Goal: Task Accomplishment & Management: Manage account settings

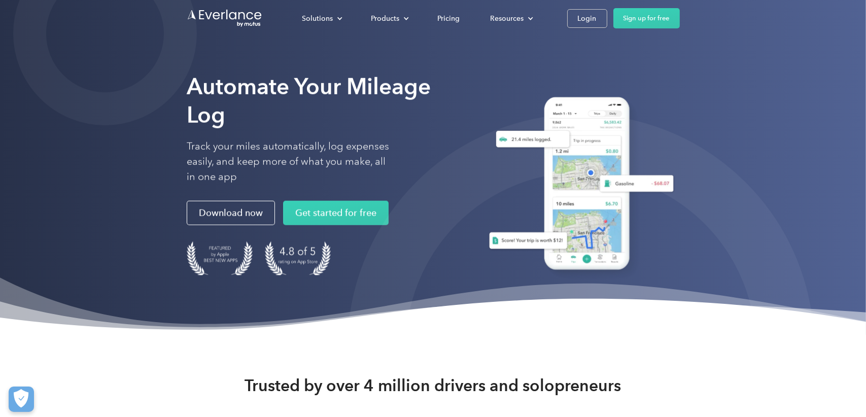
click at [583, 29] on div "Solutions For companies Easy vehicle reimbursements For self-employed Maximize …" at bounding box center [433, 18] width 493 height 37
click at [585, 22] on div "Login" at bounding box center [587, 18] width 19 height 13
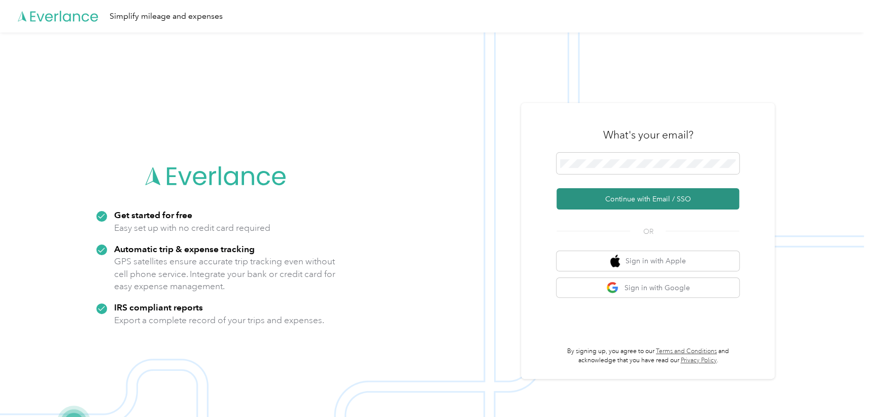
click at [637, 201] on button "Continue with Email / SSO" at bounding box center [647, 198] width 183 height 21
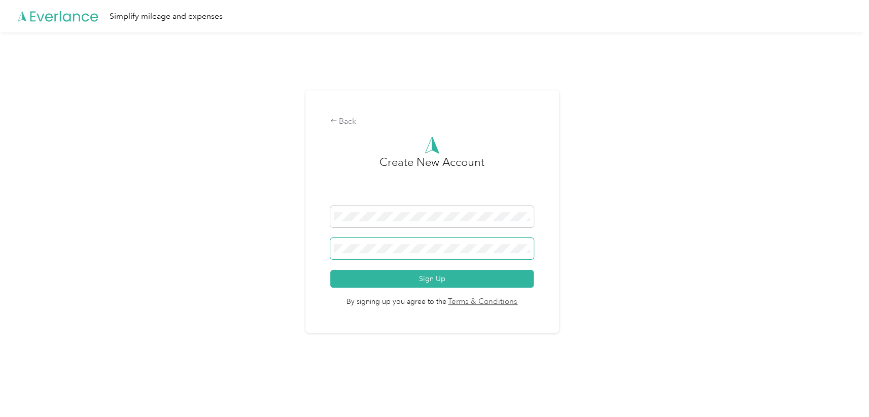
click at [330, 270] on button "Sign Up" at bounding box center [431, 279] width 203 height 18
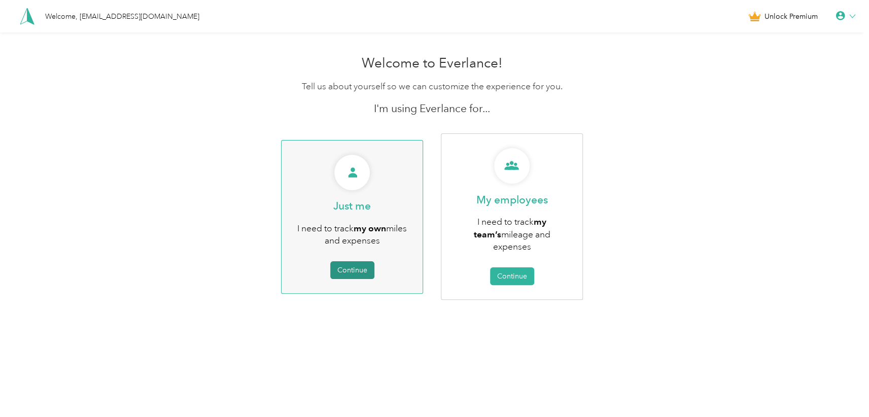
click at [344, 262] on button "Continue" at bounding box center [352, 270] width 44 height 18
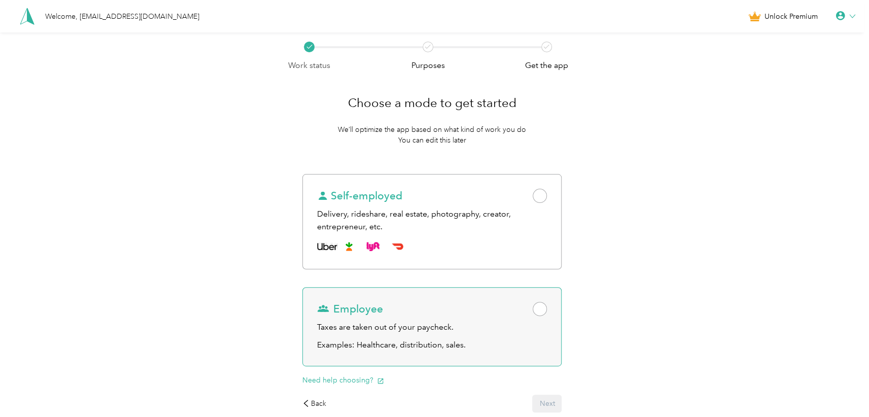
click at [360, 323] on div "Taxes are taken out of your paycheck." at bounding box center [432, 327] width 230 height 13
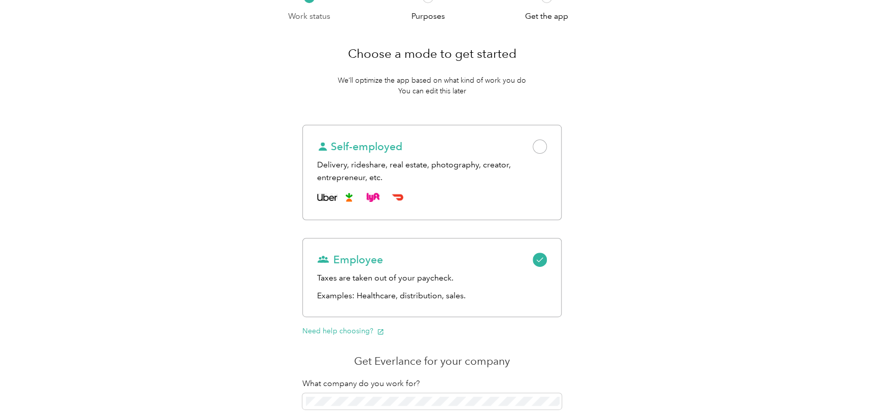
scroll to position [170, 0]
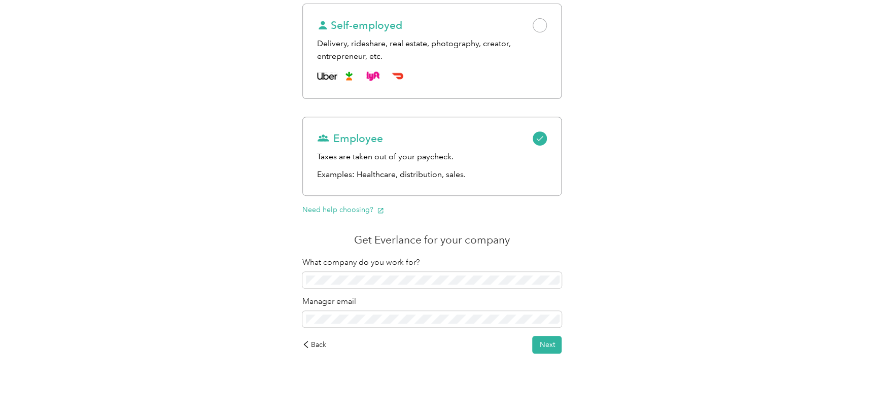
click at [316, 346] on div "Back" at bounding box center [314, 344] width 24 height 11
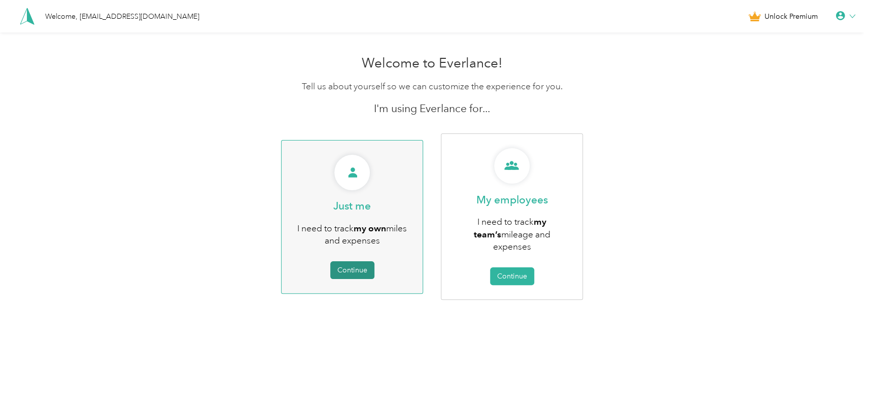
click at [348, 263] on button "Continue" at bounding box center [352, 270] width 44 height 18
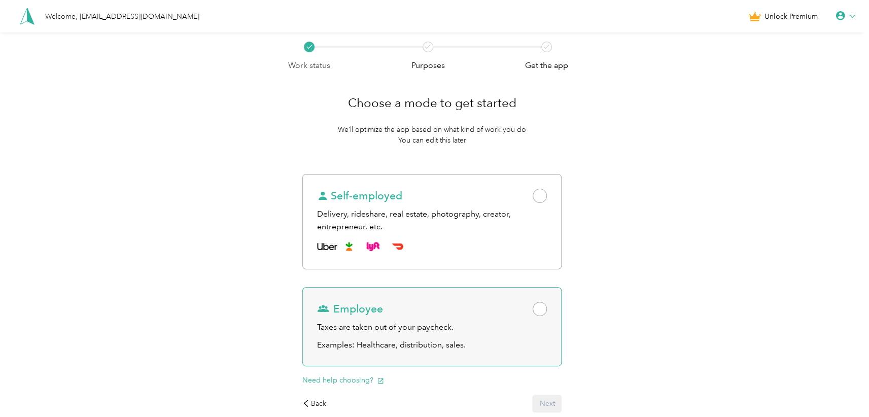
click at [542, 313] on span at bounding box center [539, 309] width 14 height 14
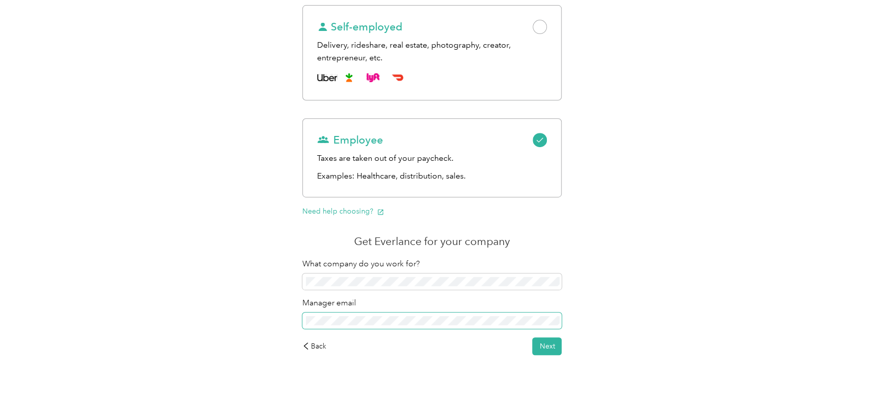
scroll to position [170, 0]
click at [263, 315] on div "Work status Purposes Get the app Choose a mode to get started We’ll optimize th…" at bounding box center [432, 139] width 864 height 555
click at [554, 346] on button "Next" at bounding box center [546, 345] width 29 height 18
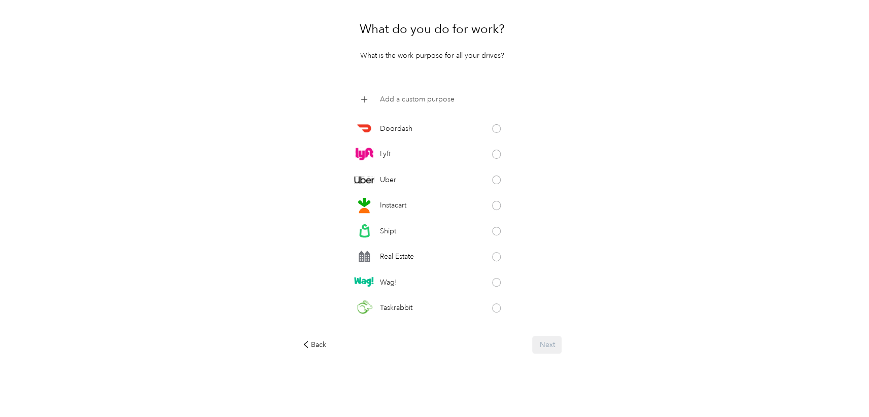
click at [365, 98] on icon at bounding box center [365, 100] width 12 height 12
click at [522, 92] on div "Doordash Lyft Uber Instacart Shipt Real Estate Wag! Taskrabbit Grubhub Favor Am…" at bounding box center [432, 209] width 260 height 235
click at [505, 99] on icon at bounding box center [502, 100] width 6 height 6
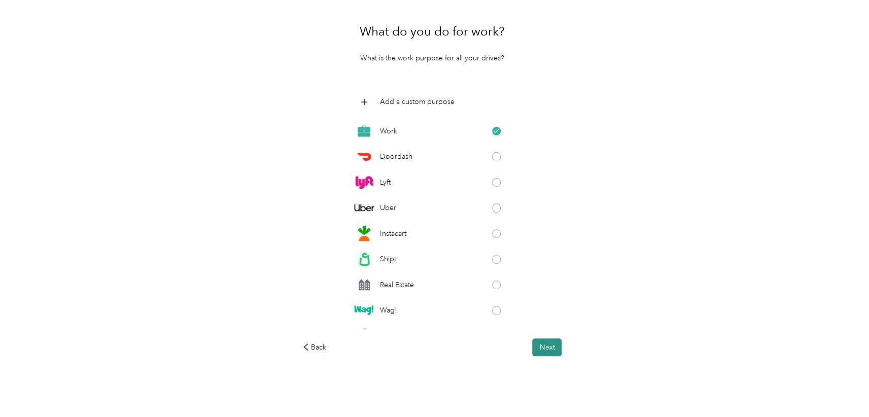
click at [546, 348] on button "Next" at bounding box center [546, 347] width 29 height 18
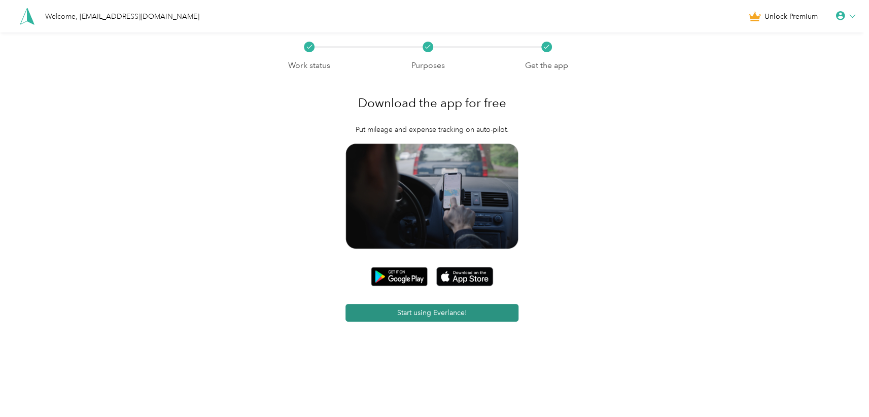
click at [409, 317] on button "Start using Everlance!" at bounding box center [431, 313] width 173 height 18
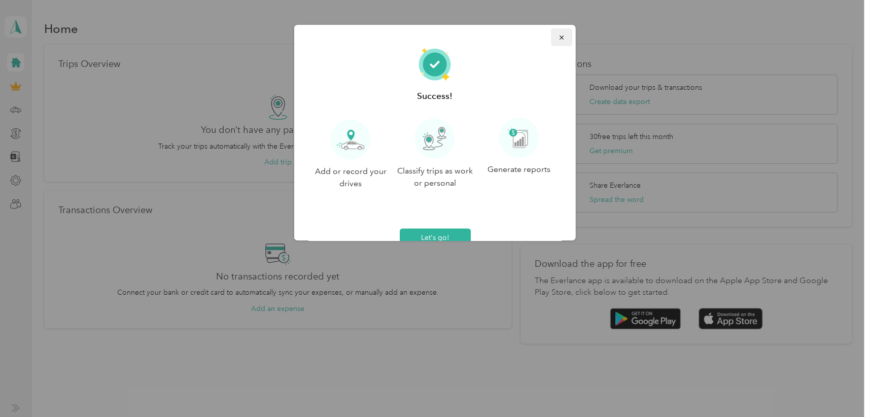
click at [552, 32] on button "button" at bounding box center [560, 37] width 21 height 18
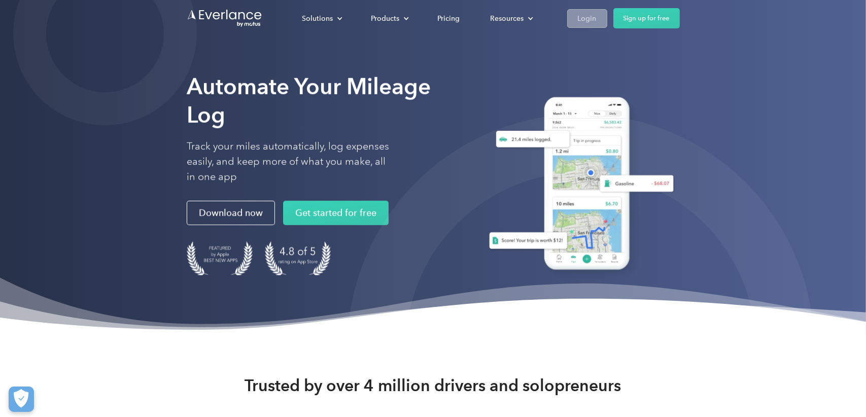
click at [576, 17] on link "Login" at bounding box center [587, 18] width 40 height 19
click at [588, 20] on div "Login" at bounding box center [587, 18] width 19 height 13
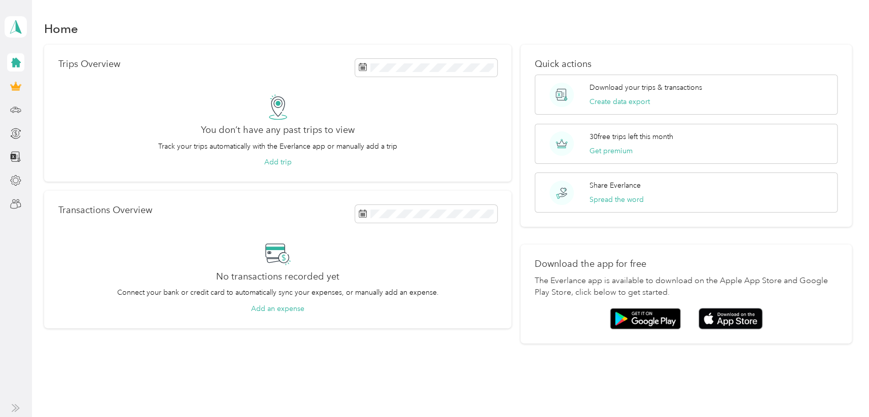
click at [13, 62] on icon at bounding box center [16, 63] width 10 height 10
click at [15, 178] on icon at bounding box center [15, 180] width 11 height 11
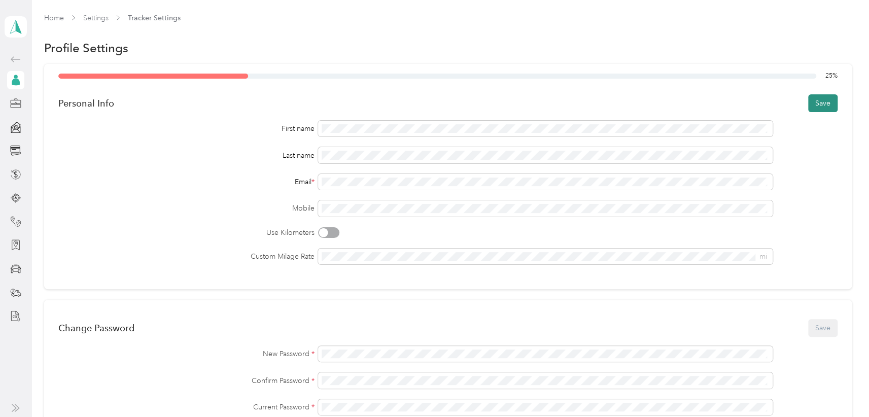
click at [823, 109] on button "Save" at bounding box center [822, 103] width 29 height 18
click at [819, 106] on button "Save" at bounding box center [822, 103] width 29 height 18
click at [818, 104] on button "Save" at bounding box center [822, 103] width 29 height 18
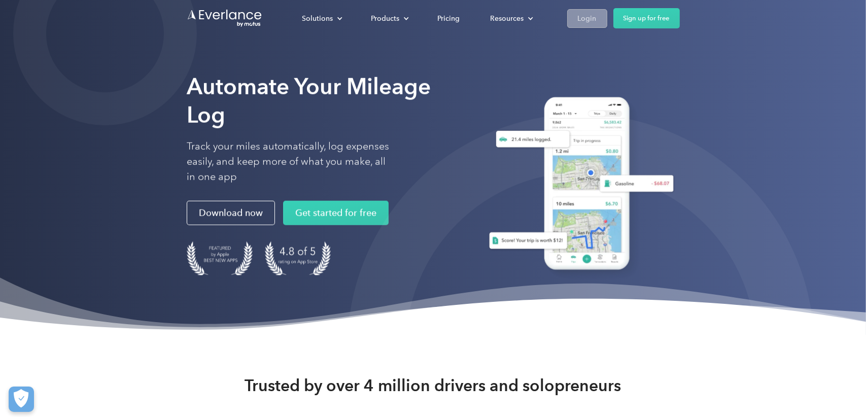
click at [587, 18] on div "Login" at bounding box center [587, 18] width 19 height 13
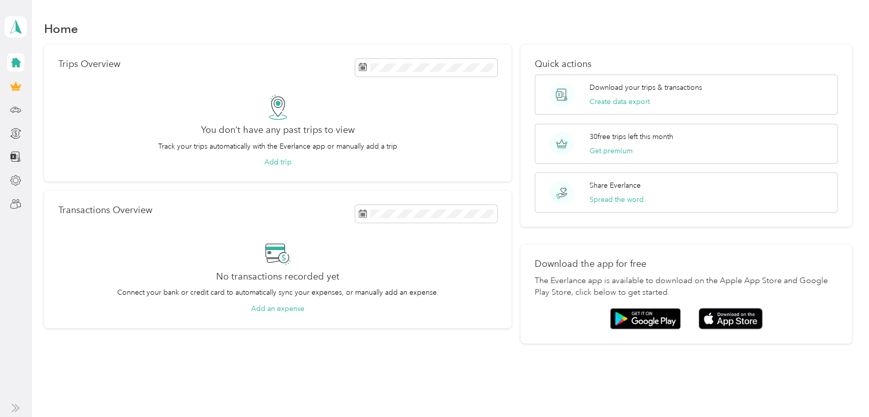
click at [16, 60] on icon at bounding box center [16, 63] width 10 height 10
click at [15, 62] on icon at bounding box center [16, 63] width 10 height 10
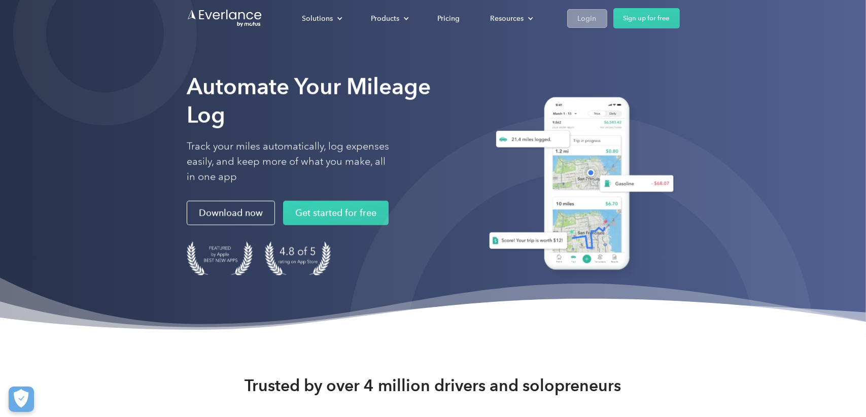
click at [585, 16] on div "Login" at bounding box center [587, 18] width 19 height 13
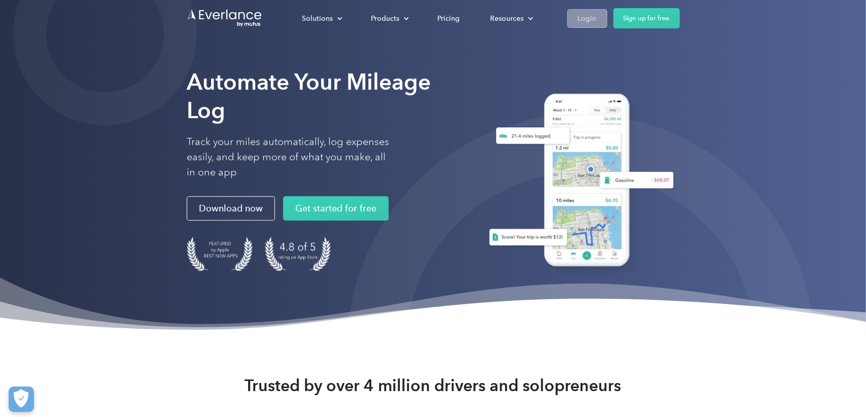
click at [582, 17] on div "Login" at bounding box center [587, 18] width 19 height 13
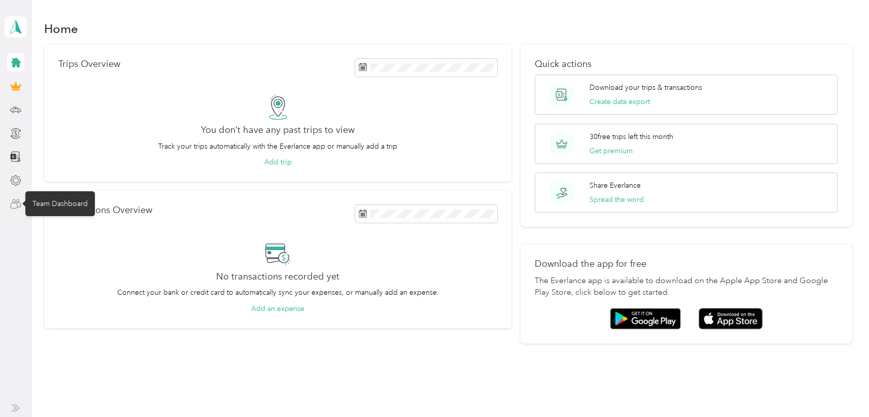
click at [15, 205] on icon at bounding box center [15, 203] width 11 height 11
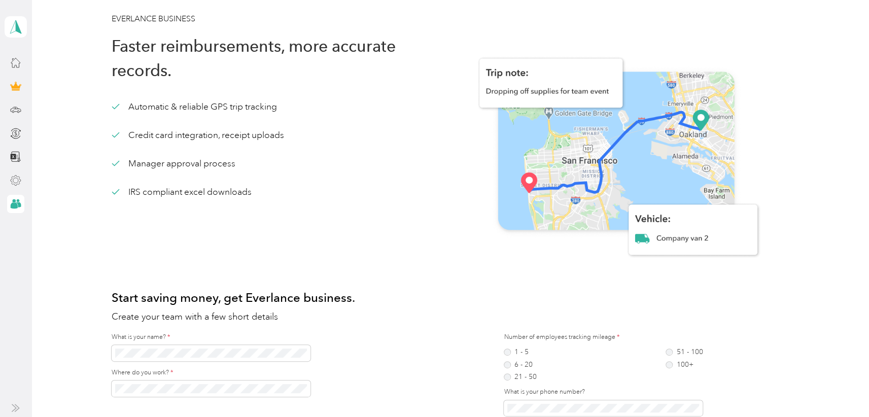
click at [15, 182] on icon at bounding box center [15, 180] width 11 height 11
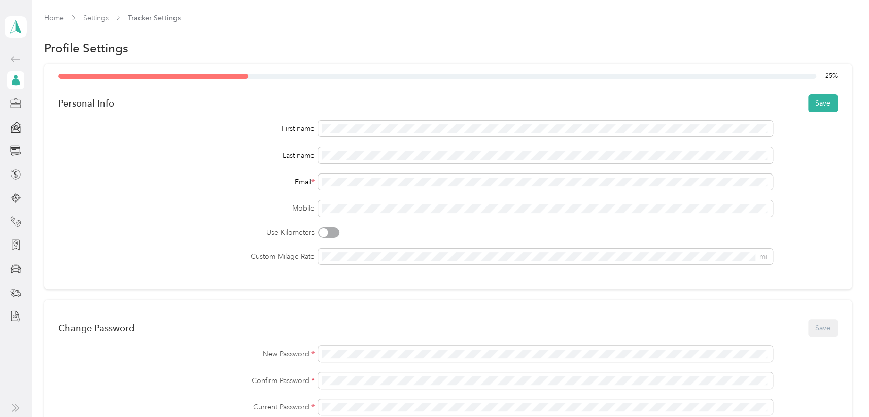
click at [820, 207] on div "Mobile" at bounding box center [447, 208] width 778 height 16
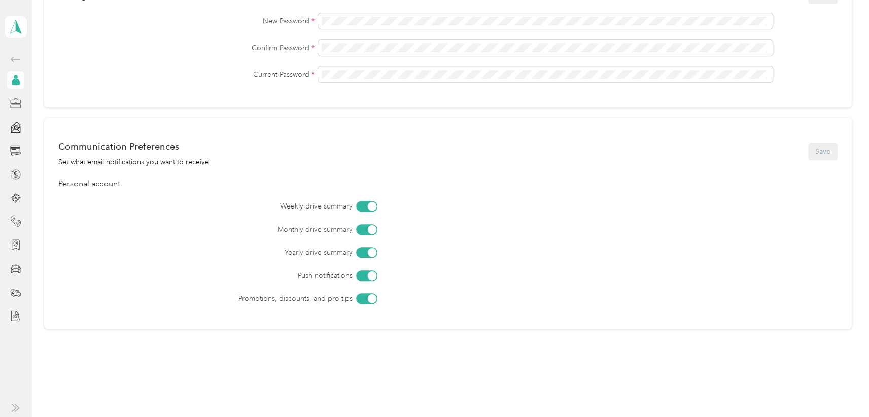
scroll to position [360, 0]
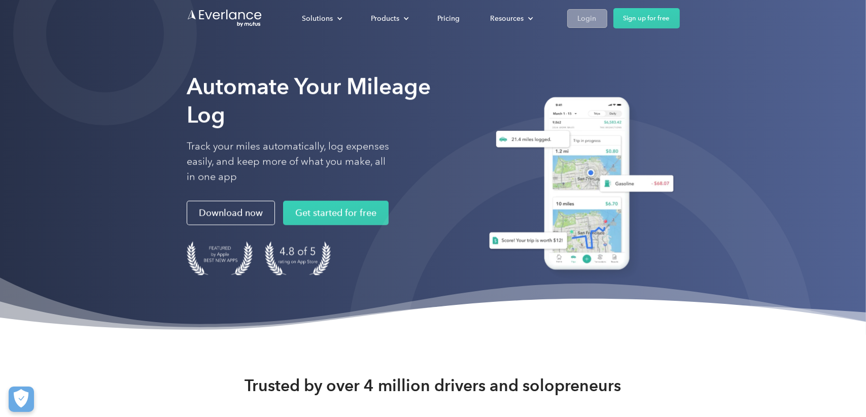
click at [576, 21] on link "Login" at bounding box center [587, 18] width 40 height 19
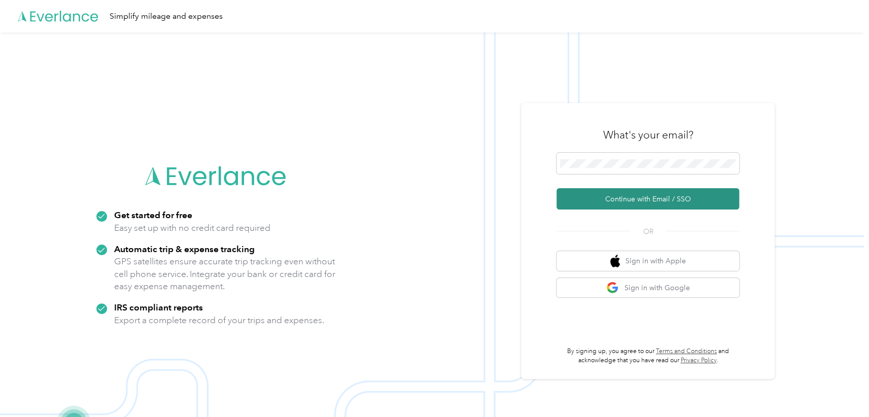
click at [646, 196] on button "Continue with Email / SSO" at bounding box center [647, 198] width 183 height 21
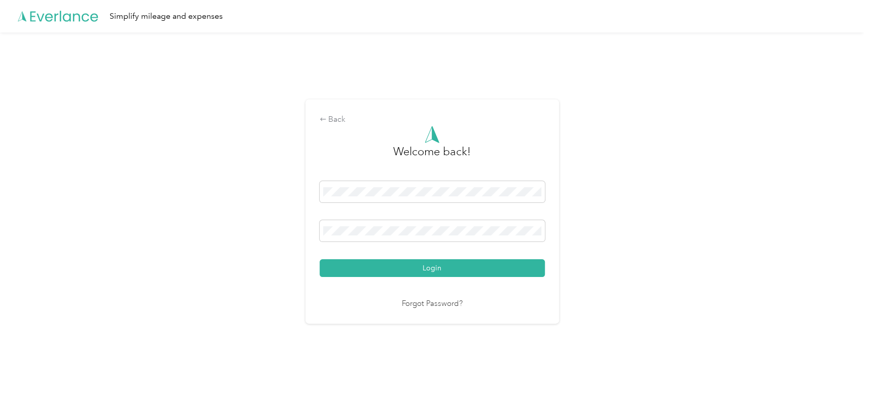
click at [436, 269] on button "Login" at bounding box center [431, 268] width 225 height 18
